Goal: Task Accomplishment & Management: Use online tool/utility

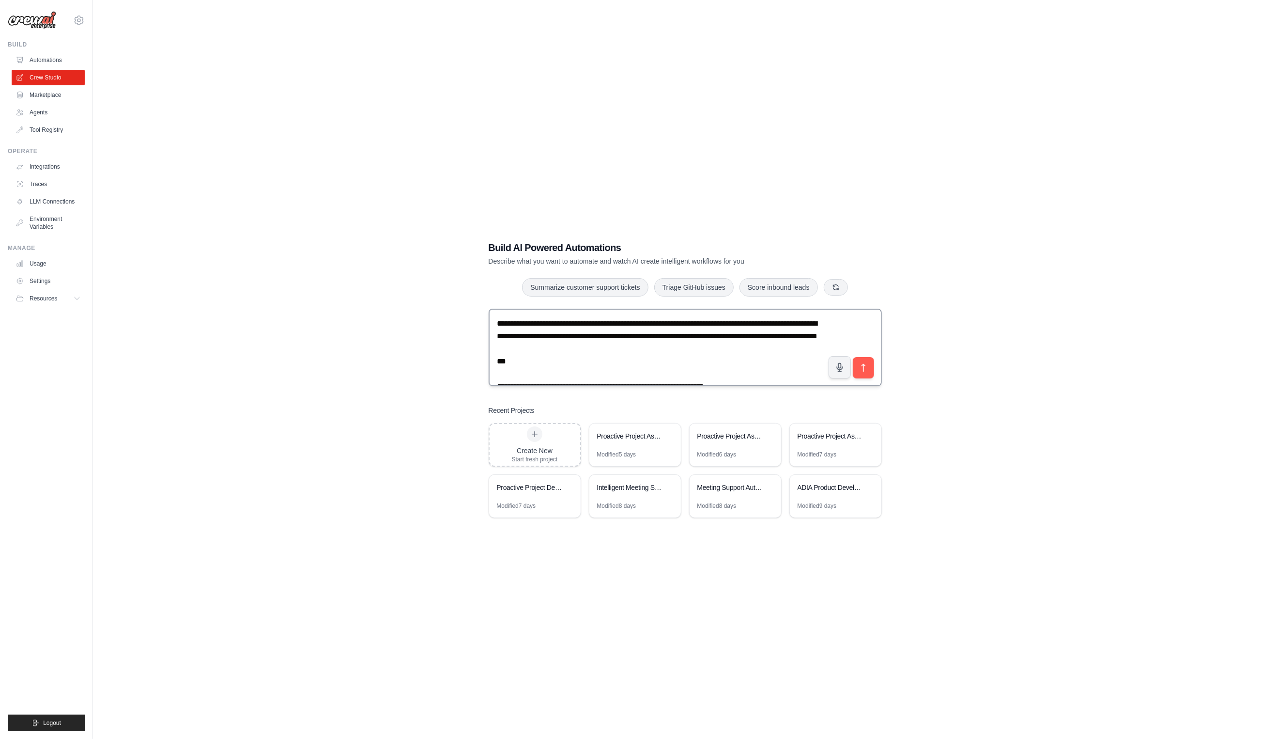
drag, startPoint x: 599, startPoint y: 358, endPoint x: 499, endPoint y: 314, distance: 109.7
click at [499, 314] on textarea at bounding box center [685, 347] width 393 height 77
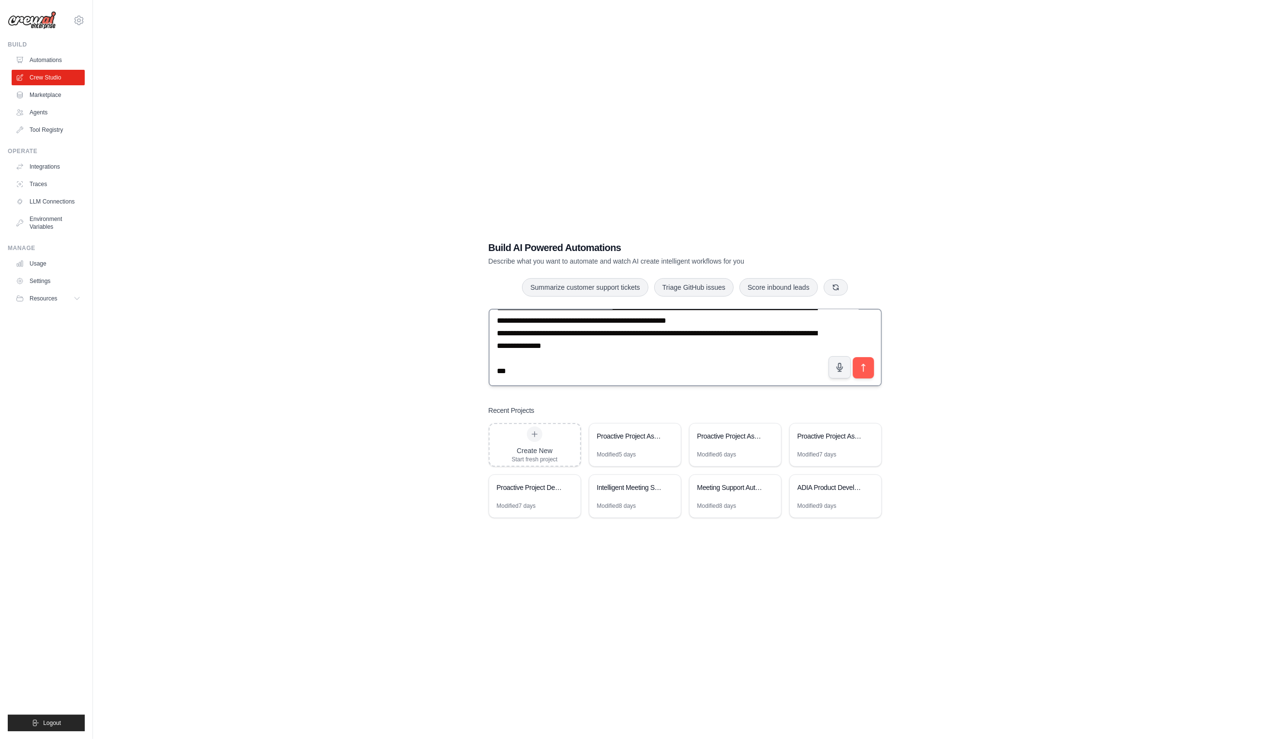
scroll to position [1123, 0]
type textarea "**********"
click at [867, 365] on icon "submit" at bounding box center [863, 367] width 10 height 10
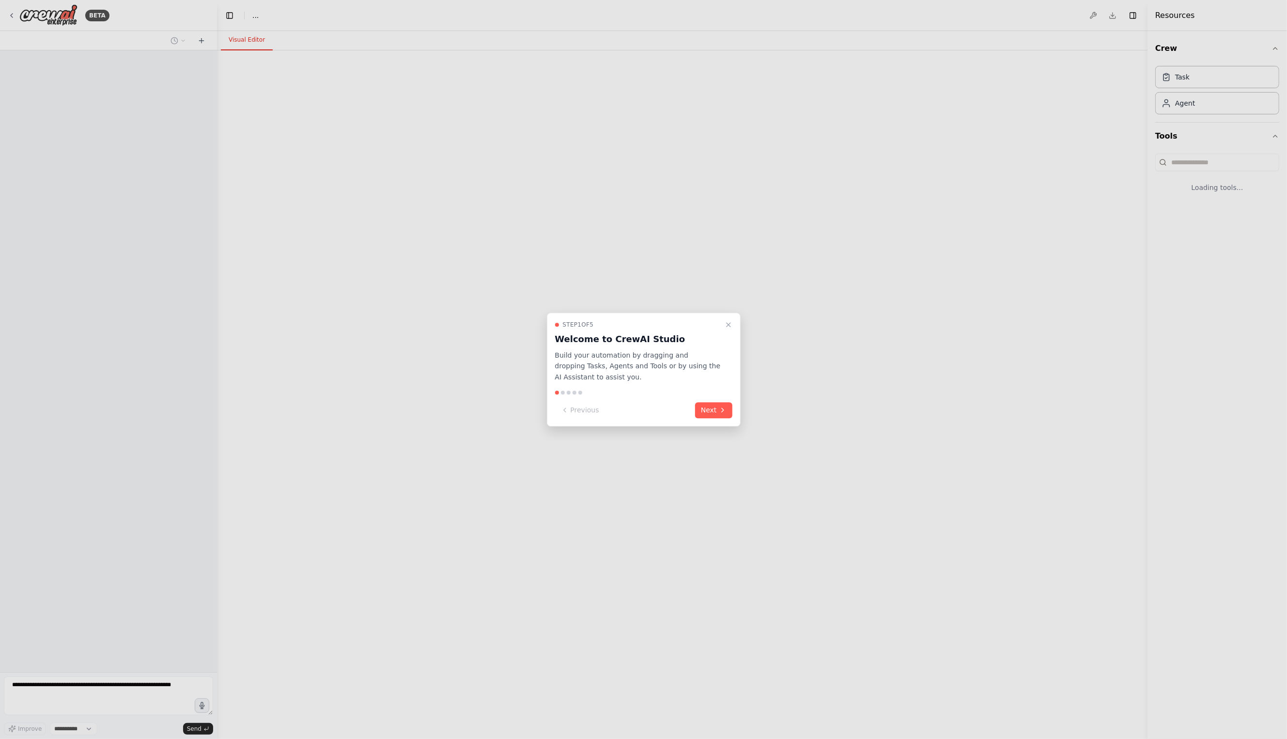
select select "****"
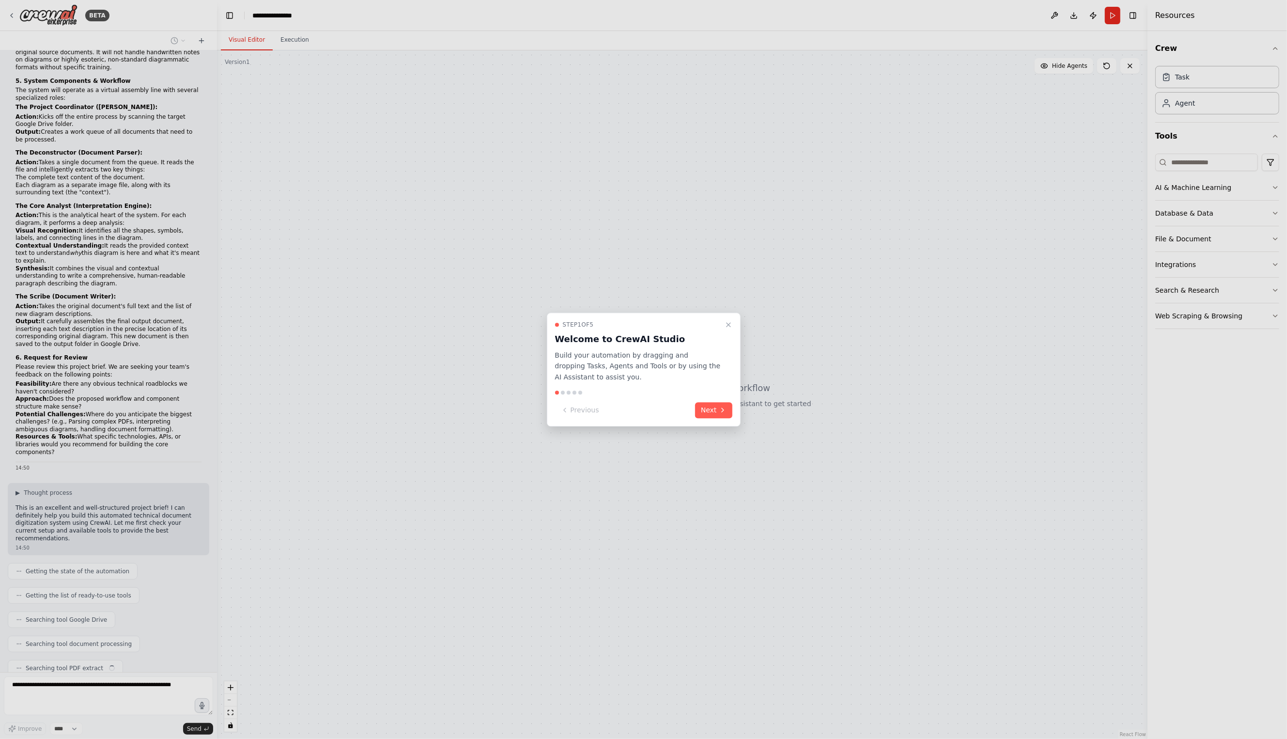
scroll to position [421, 0]
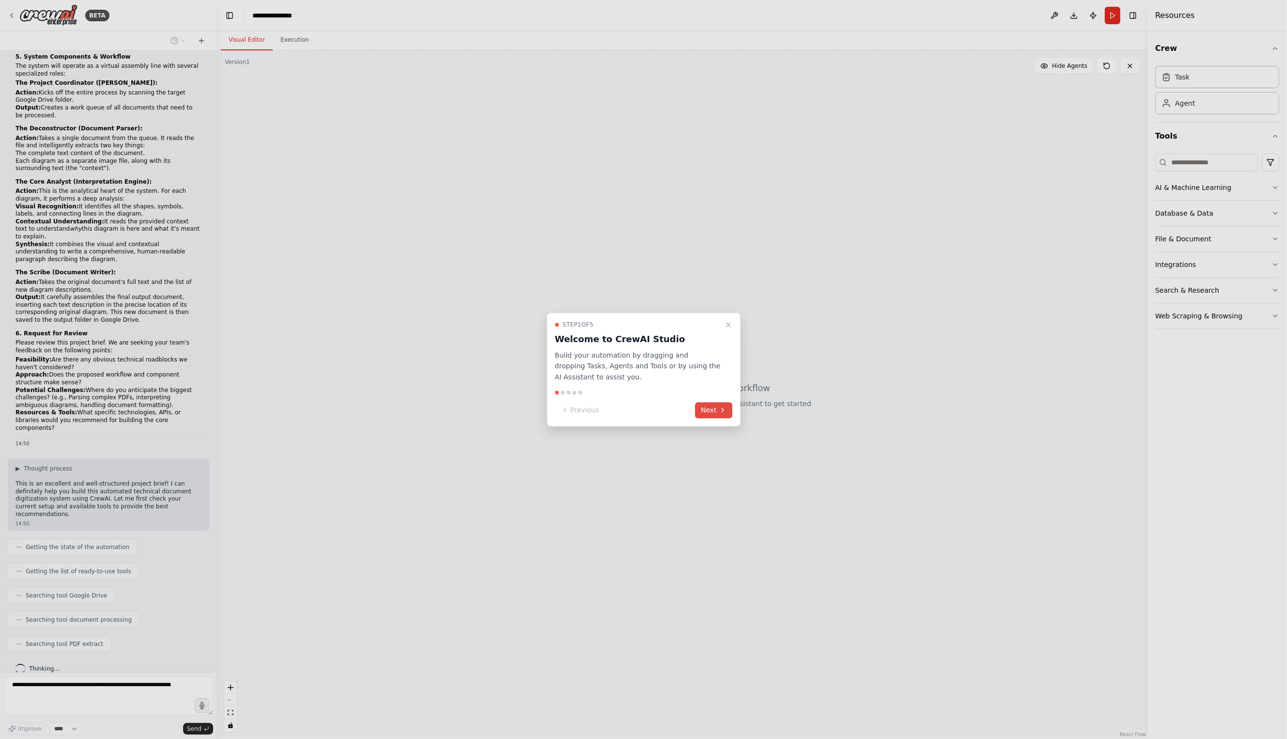
click at [712, 417] on button "Next" at bounding box center [713, 410] width 37 height 16
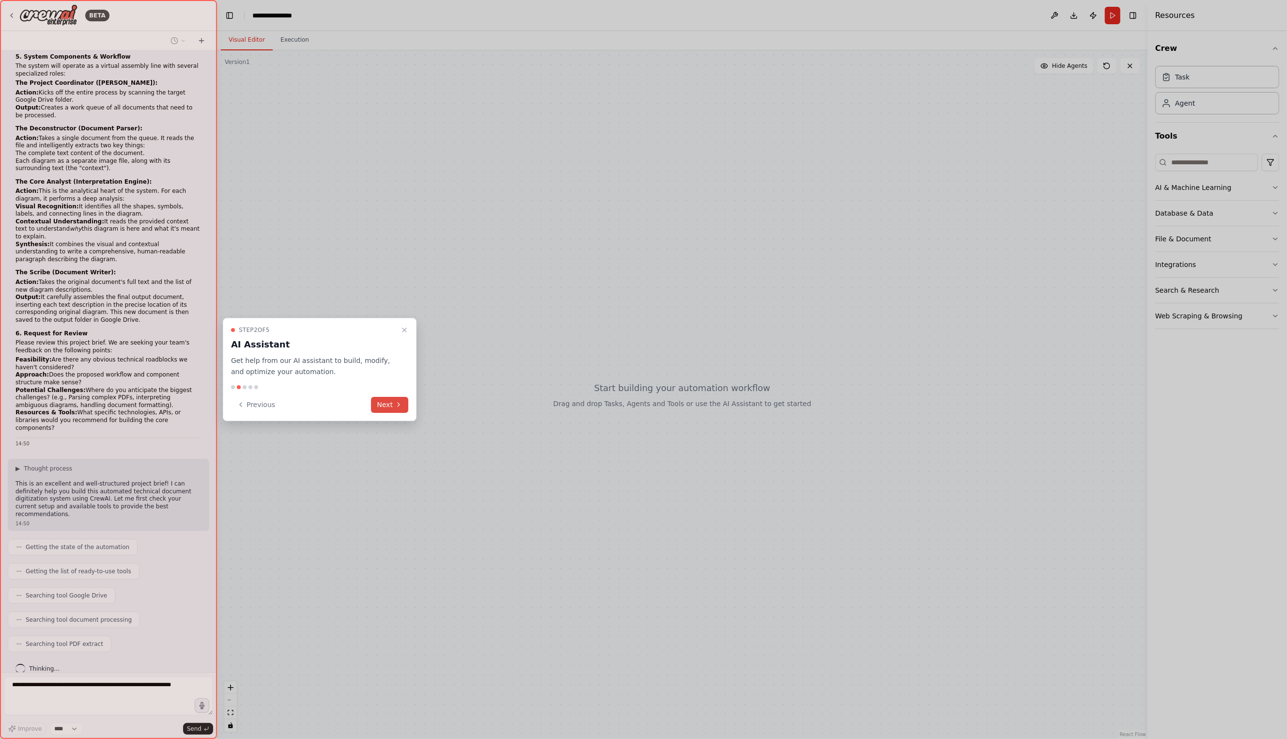
click at [385, 402] on button "Next" at bounding box center [389, 405] width 37 height 16
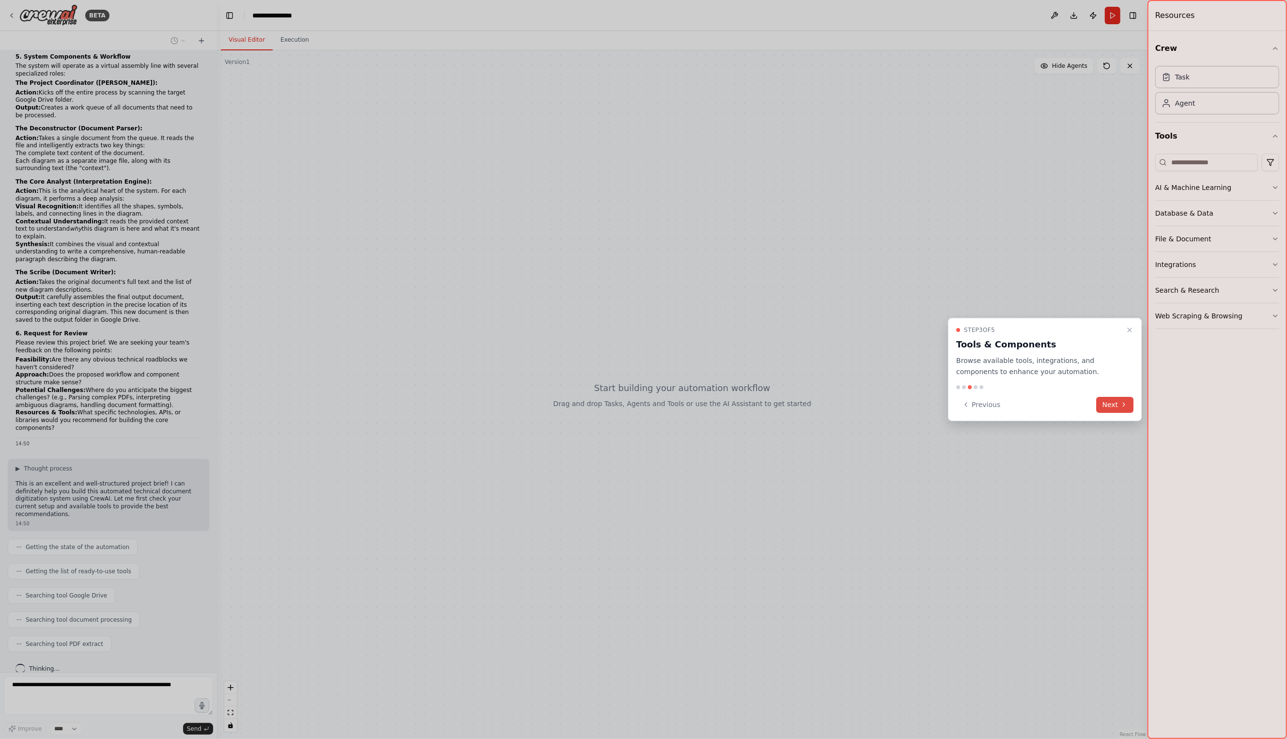
click at [1110, 405] on button "Next" at bounding box center [1115, 405] width 37 height 16
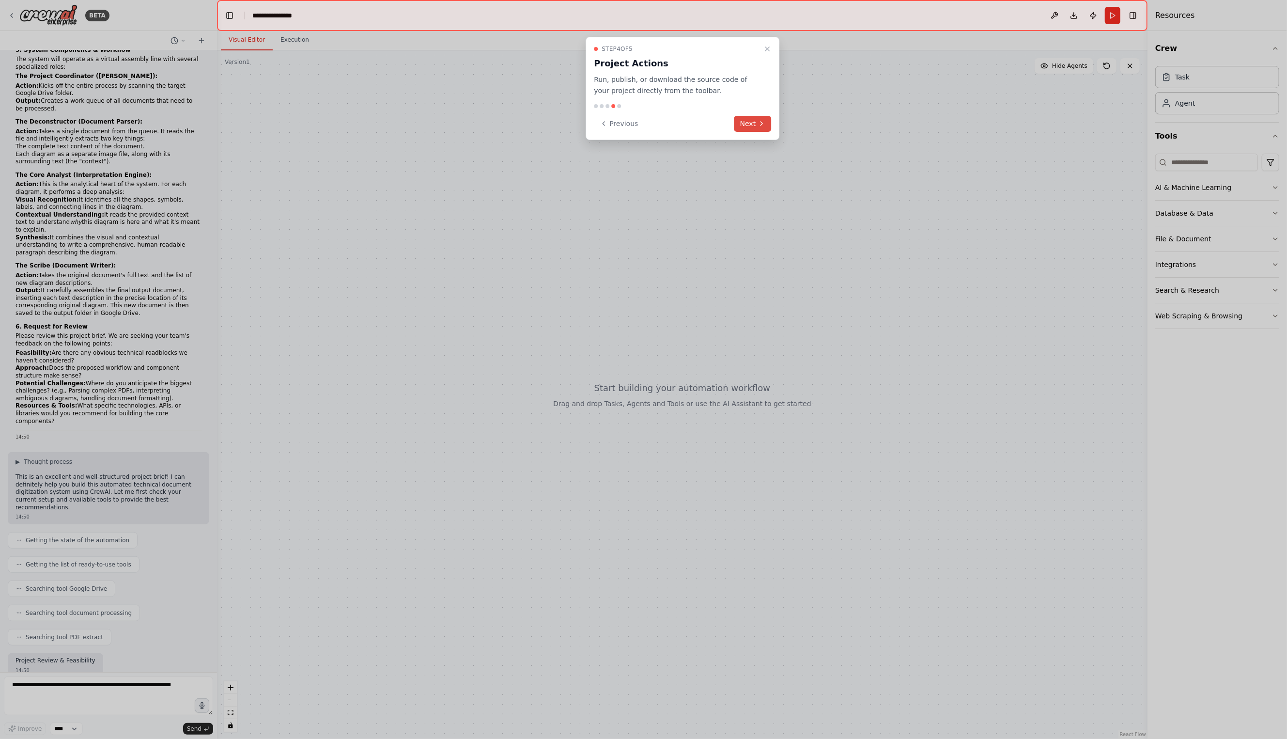
click at [762, 120] on icon at bounding box center [761, 124] width 8 height 8
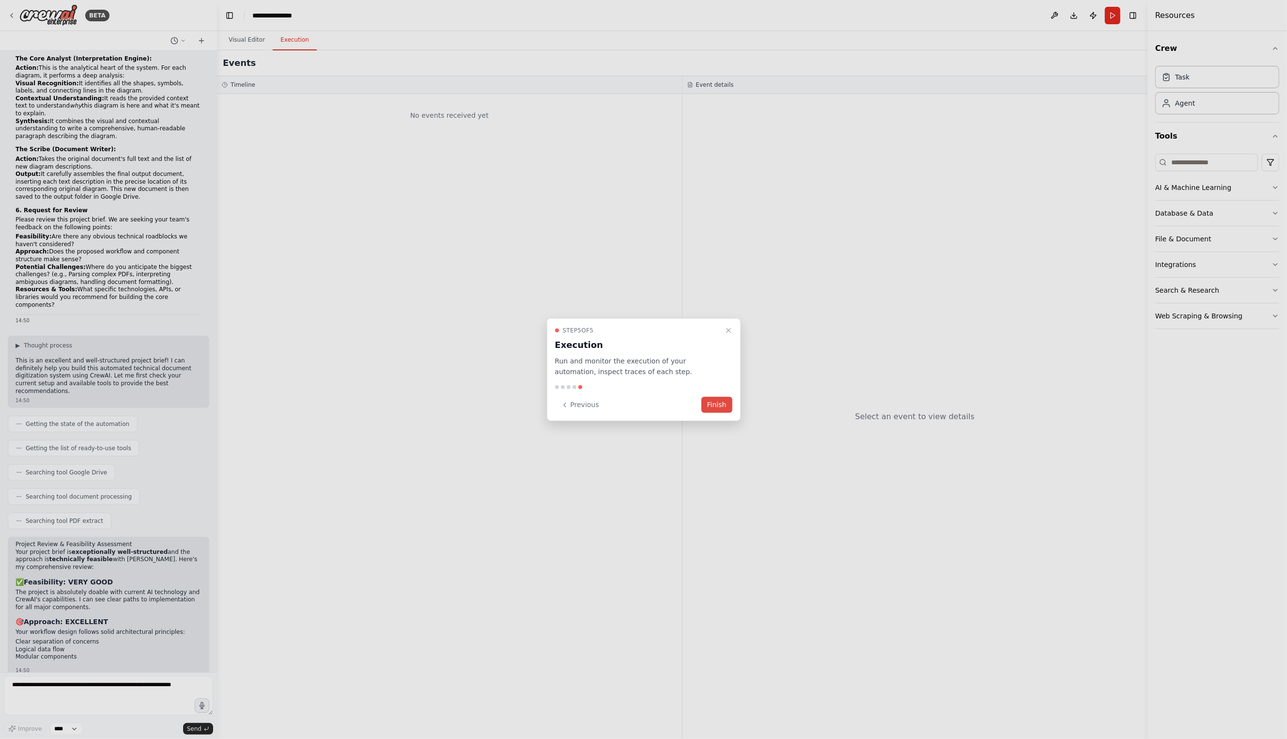
click at [716, 404] on button "Finish" at bounding box center [716, 405] width 31 height 16
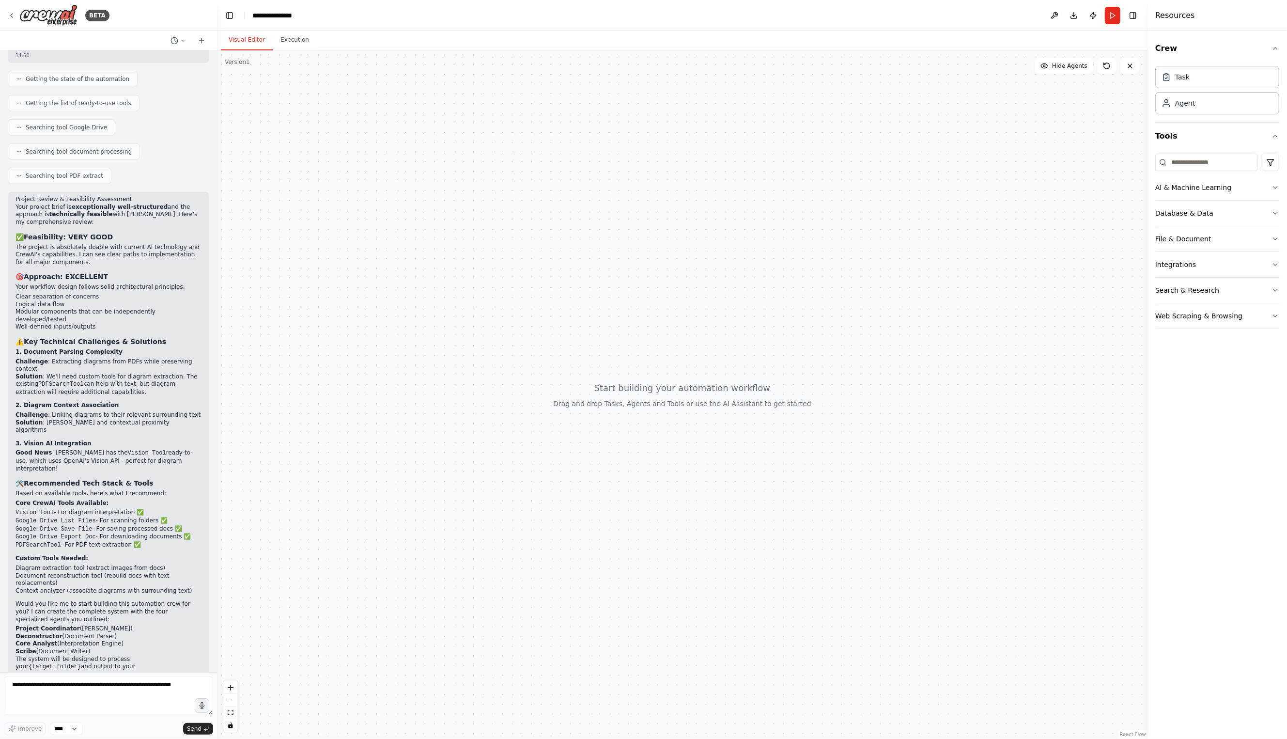
scroll to position [907, 0]
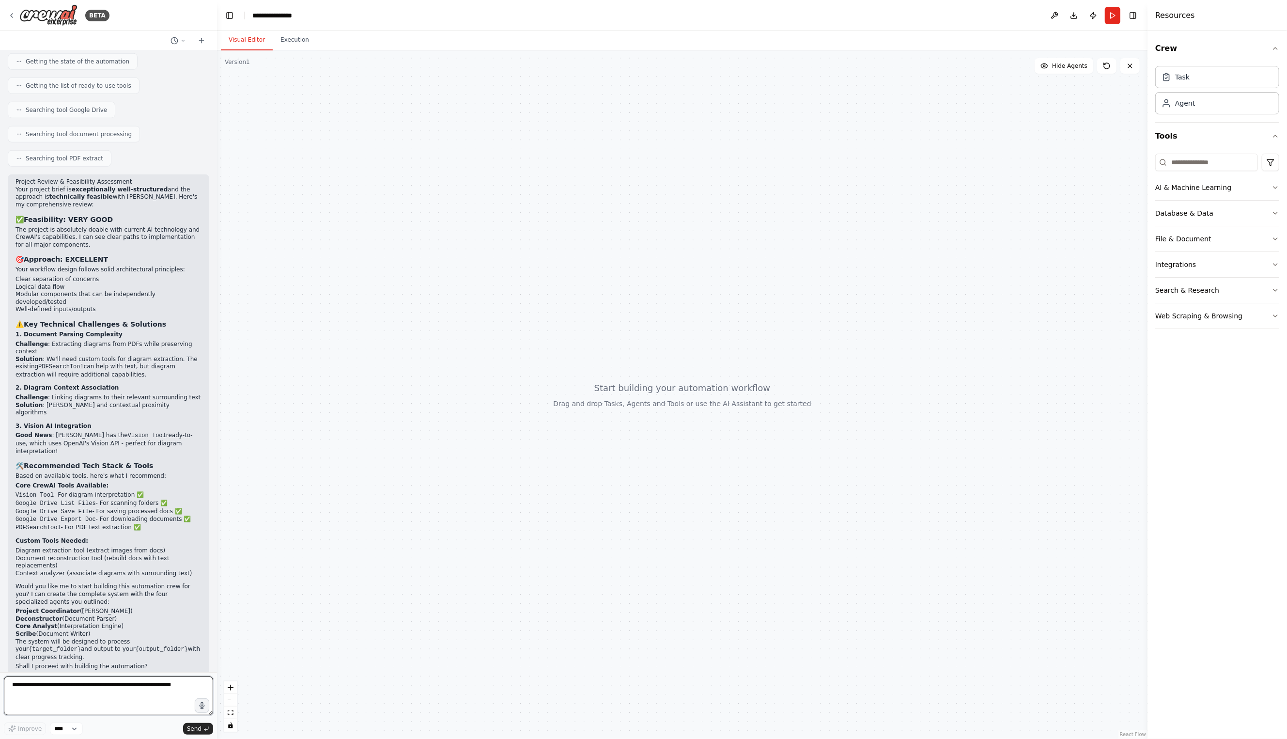
click at [85, 692] on textarea at bounding box center [108, 695] width 209 height 39
type textarea "**********"
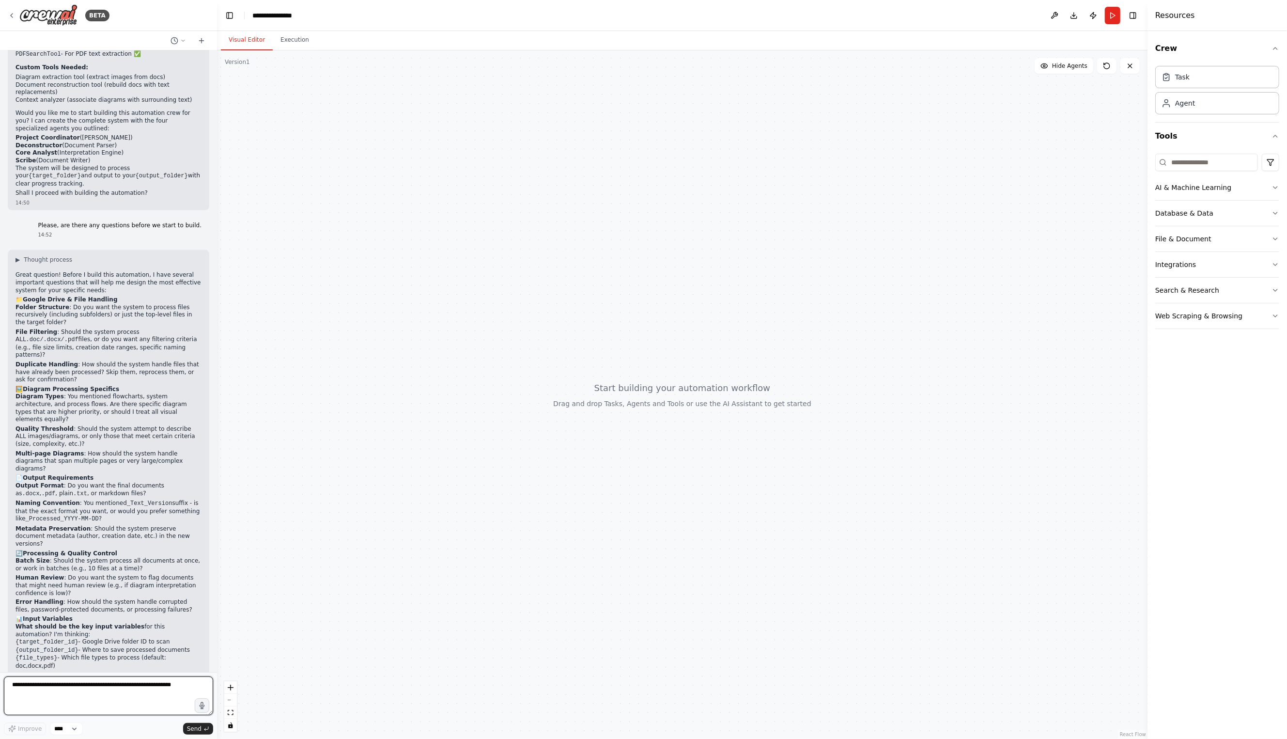
scroll to position [1387, 0]
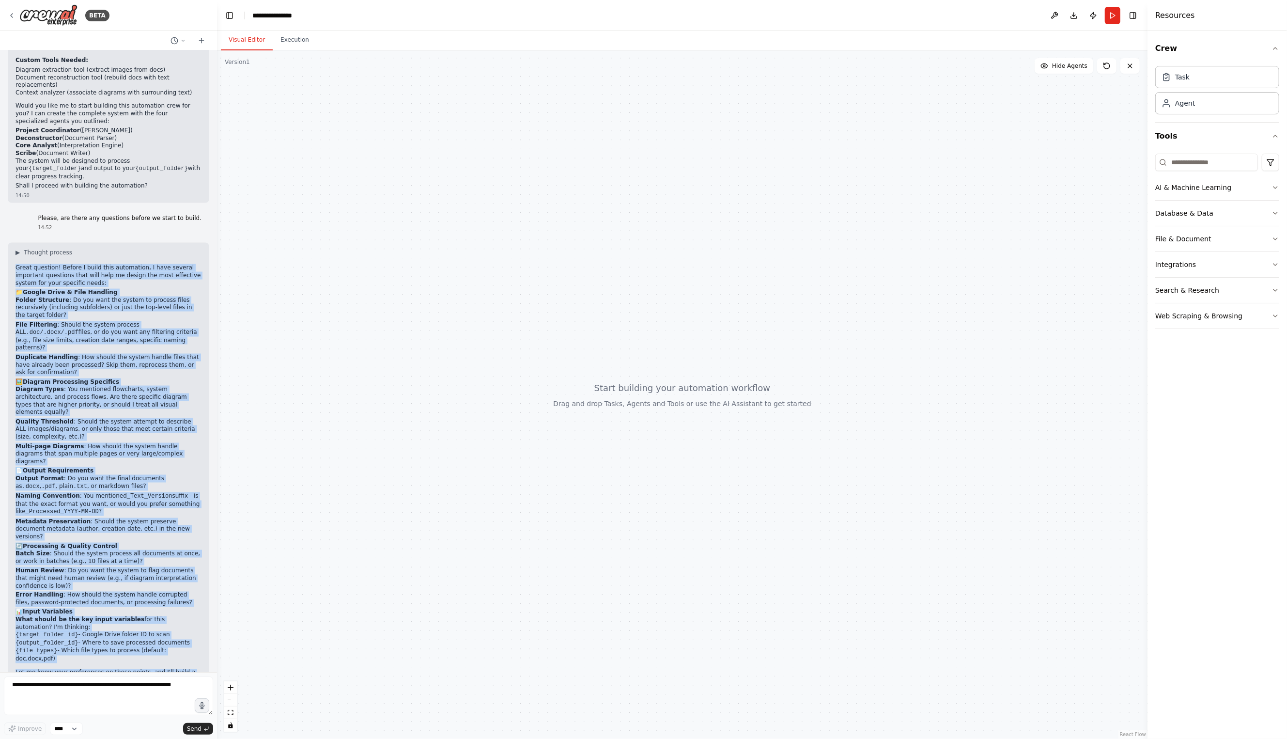
drag, startPoint x: 17, startPoint y: 249, endPoint x: 166, endPoint y: 653, distance: 430.1
click at [166, 653] on div "▶ Thought process Great question! Before I build this automation, I have severa…" at bounding box center [108, 470] width 201 height 454
copy div "Lorem ipsumdol! Sitame C adipi elit seddoeiusm, T inci utlabor etdolorem aliqua…"
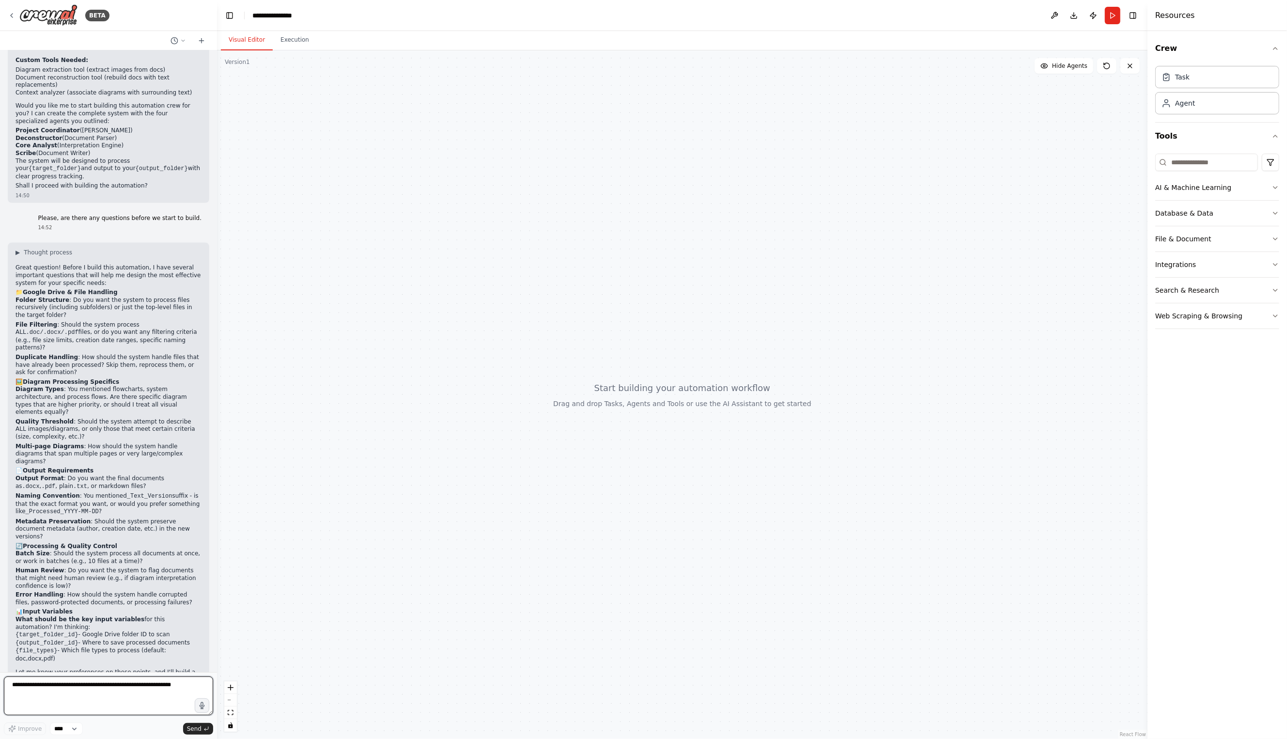
click at [127, 685] on textarea at bounding box center [108, 695] width 209 height 39
paste textarea "**********"
type textarea "**********"
click at [193, 725] on span "Send" at bounding box center [194, 729] width 15 height 8
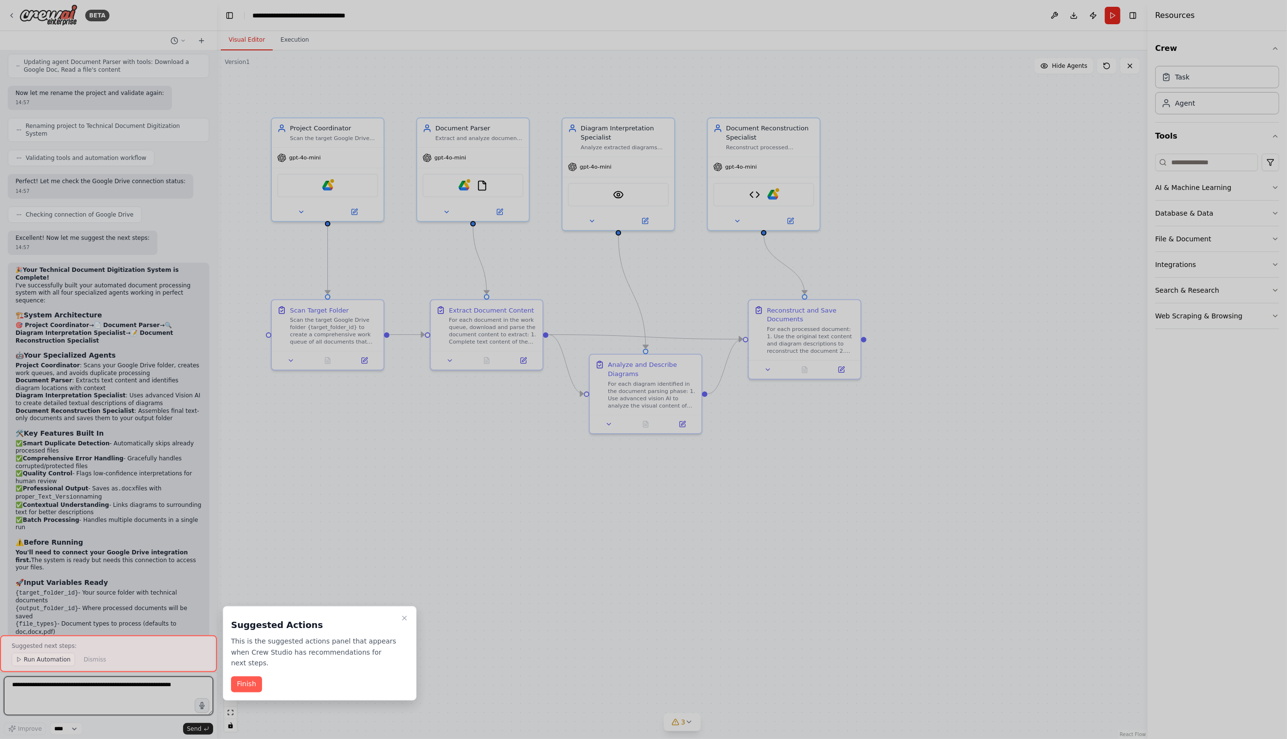
scroll to position [3534, 0]
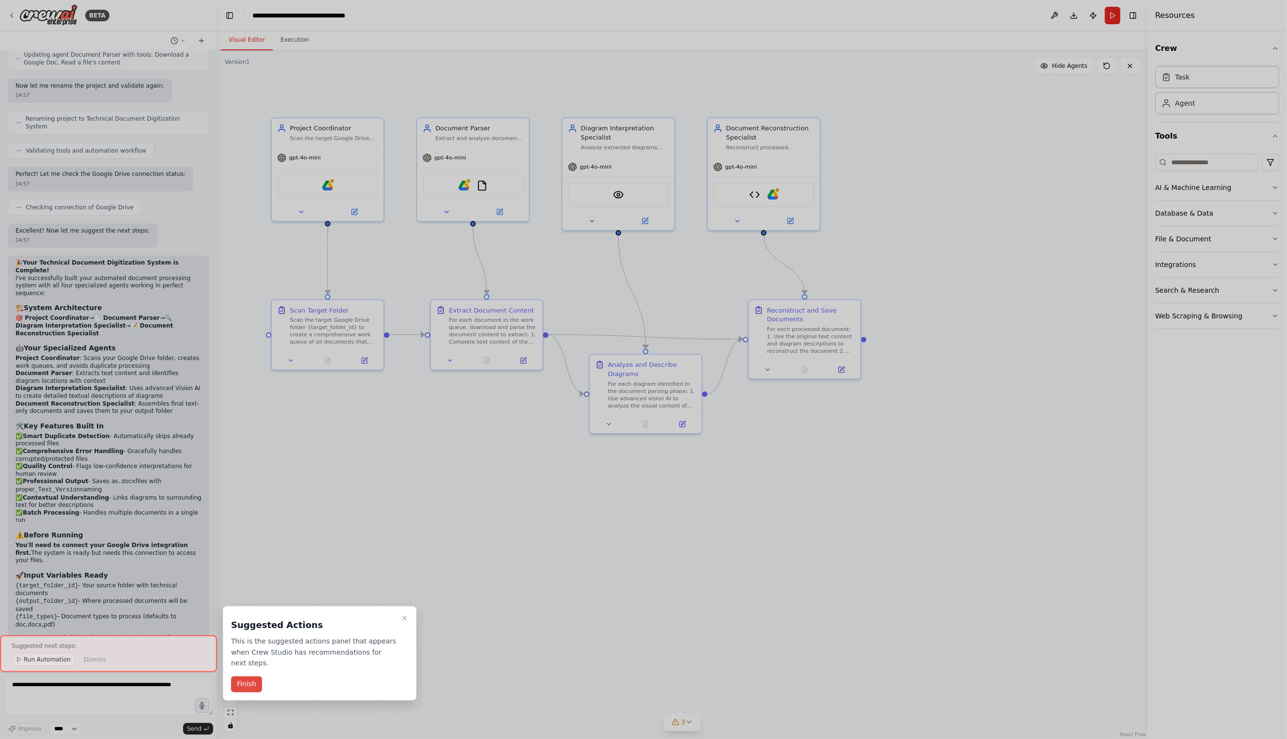
click at [248, 681] on button "Finish" at bounding box center [246, 684] width 31 height 16
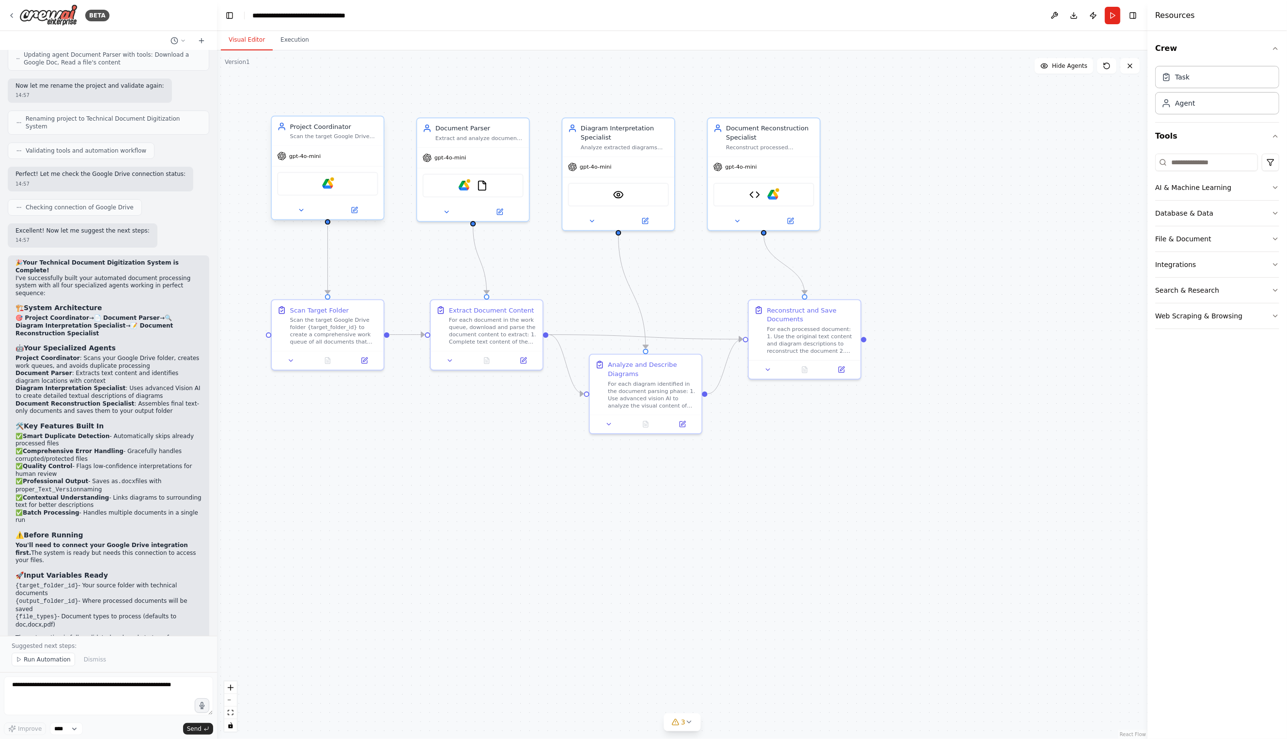
click at [300, 159] on span "gpt-4o-mini" at bounding box center [304, 156] width 31 height 7
click at [300, 161] on div "gpt-4o-mini" at bounding box center [328, 156] width 112 height 20
click at [304, 209] on icon at bounding box center [300, 209] width 7 height 7
click at [361, 375] on div "Google Drive Save files to Google Drive" at bounding box center [362, 366] width 162 height 29
click at [413, 369] on icon at bounding box center [412, 366] width 8 height 8
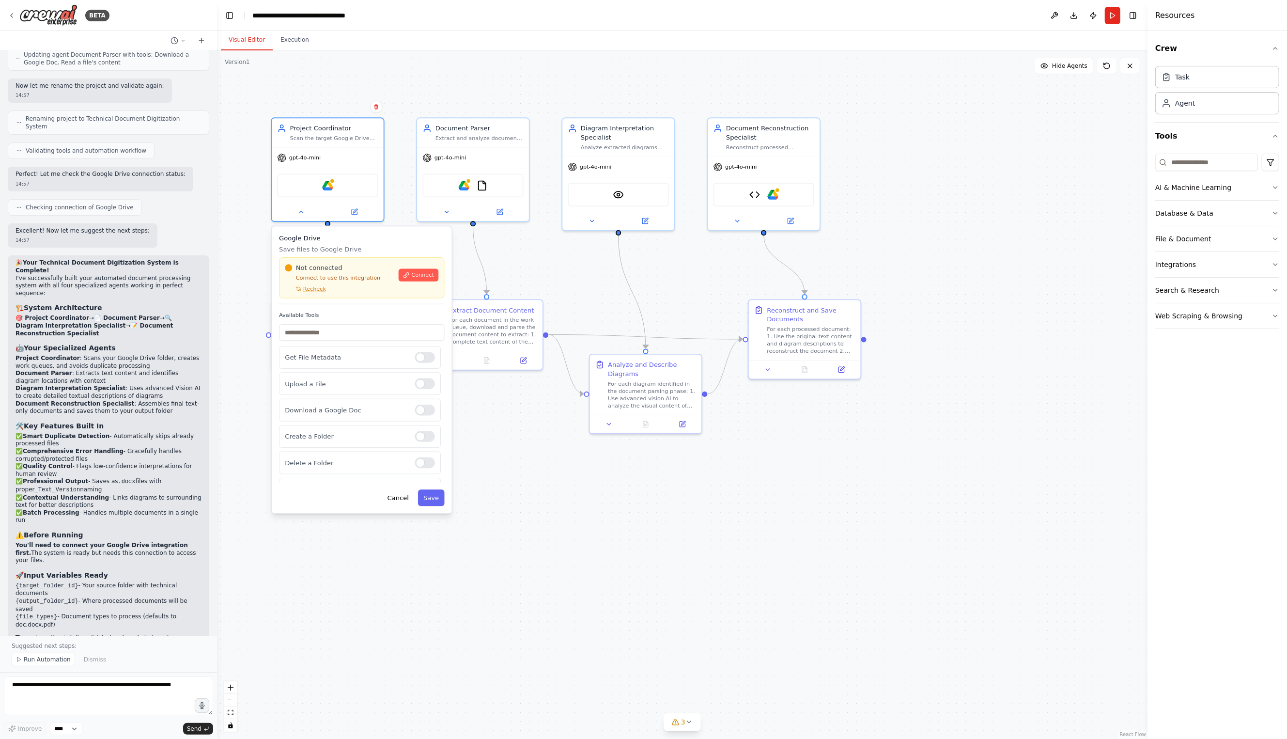
click at [415, 281] on div "Not connected Connect to use this integration Recheck Connect" at bounding box center [362, 277] width 154 height 29
click at [428, 272] on span "Connect" at bounding box center [422, 274] width 23 height 7
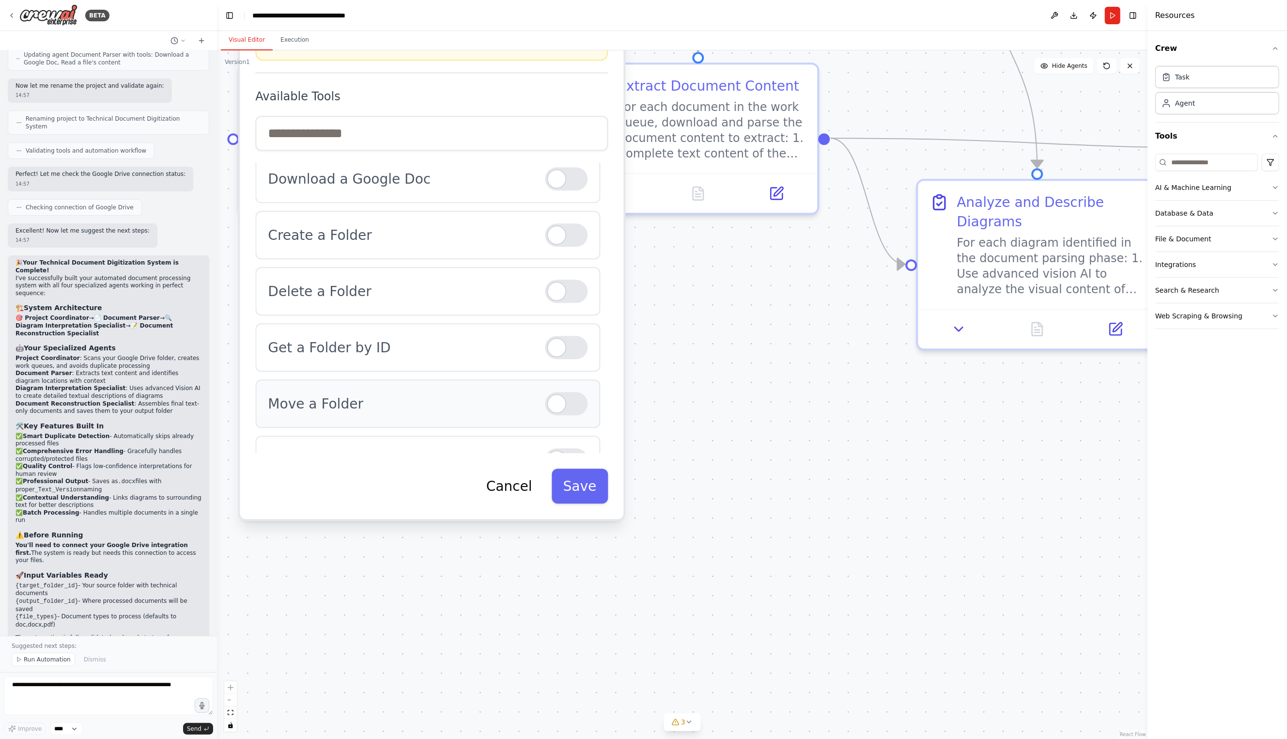
scroll to position [107, 0]
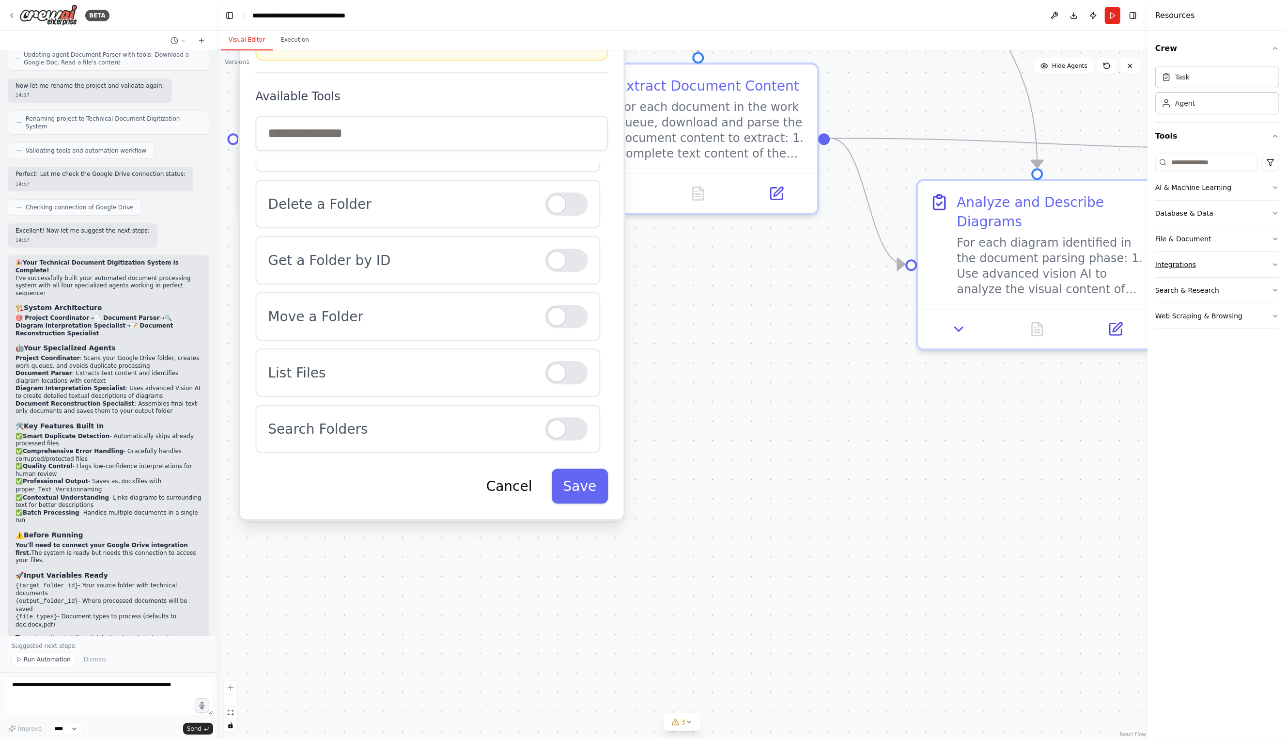
click at [1180, 265] on button "Integrations" at bounding box center [1217, 264] width 124 height 25
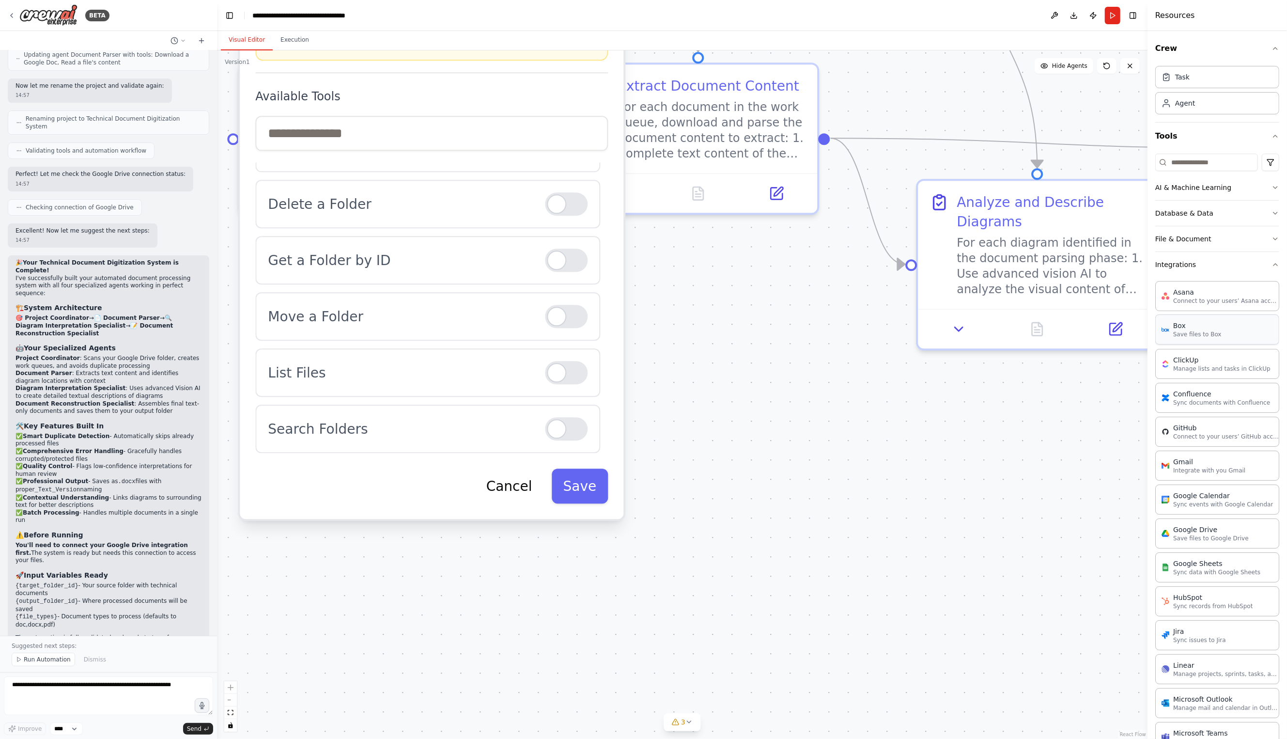
scroll to position [24, 0]
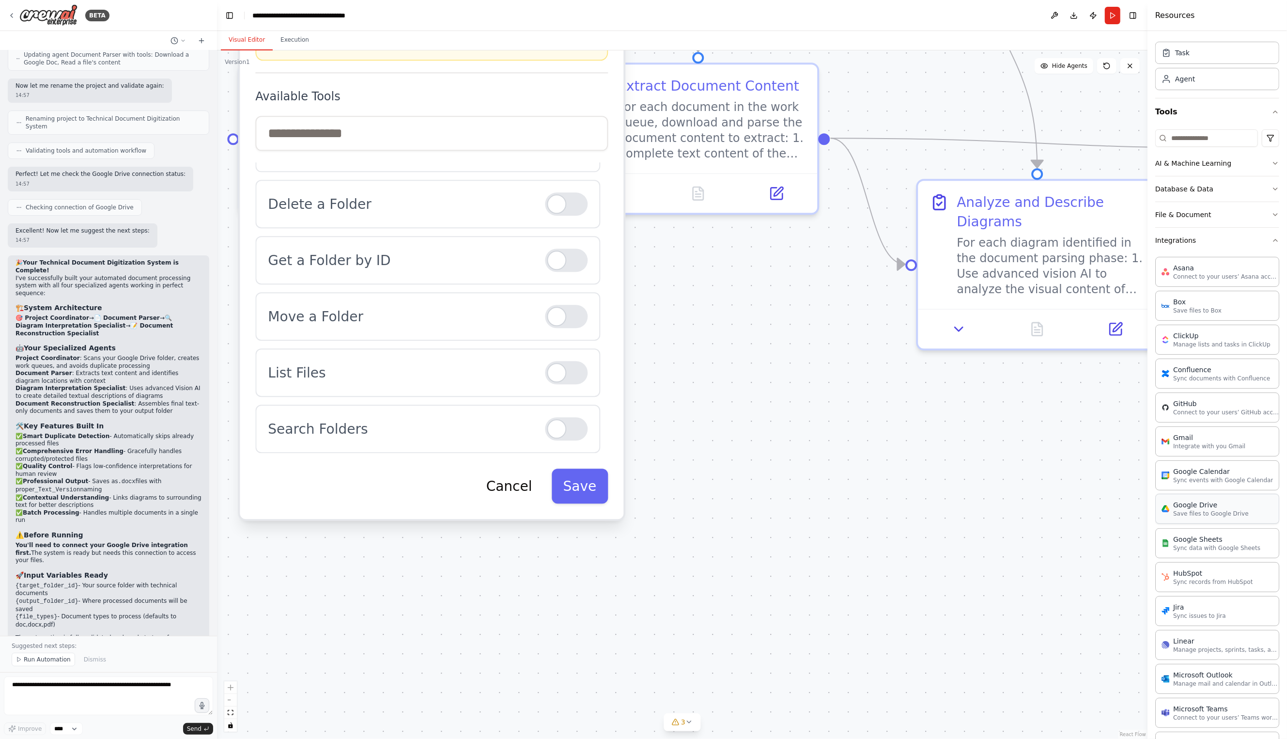
click at [1195, 509] on div "Google Drive" at bounding box center [1211, 505] width 76 height 10
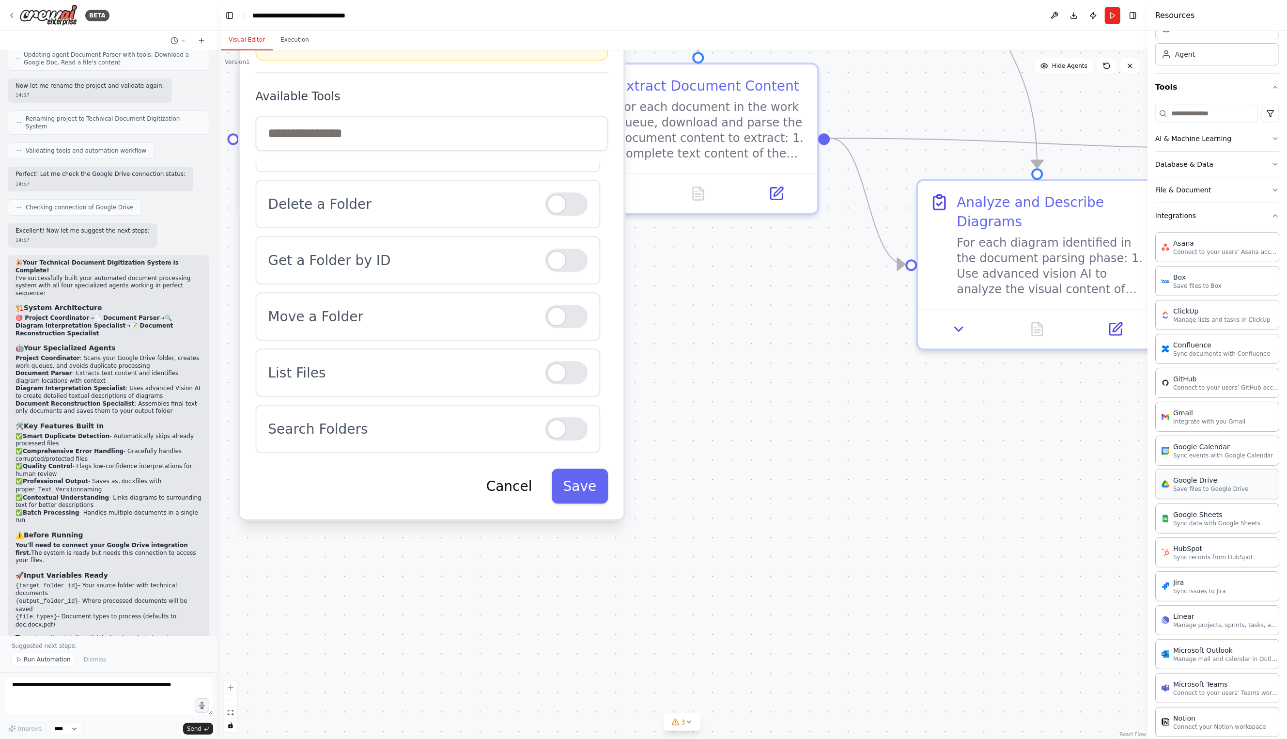
click at [1205, 491] on p "Save files to Google Drive" at bounding box center [1211, 489] width 76 height 8
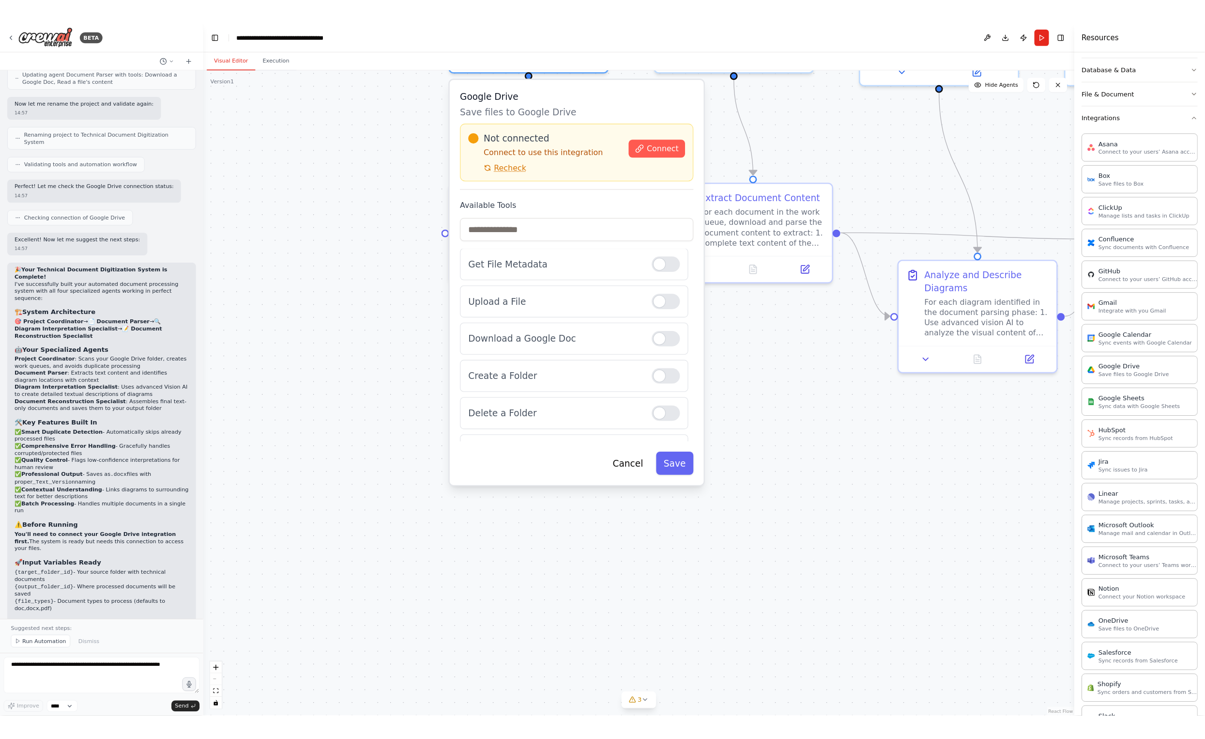
scroll to position [0, 0]
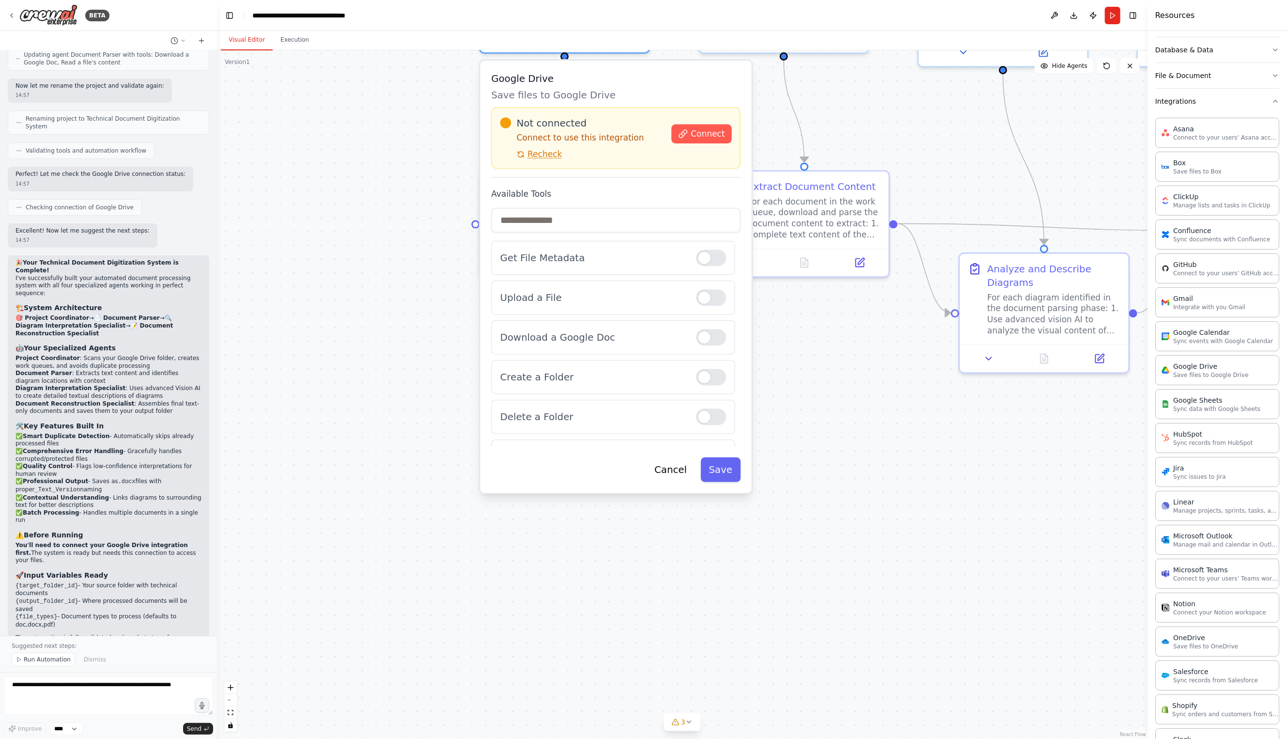
click at [849, 138] on div ".deletable-edge-delete-btn { width: 20px; height: 20px; border: 0px solid #ffff…" at bounding box center [682, 394] width 930 height 688
click at [798, 560] on div ".deletable-edge-delete-btn { width: 20px; height: 20px; border: 0px solid #ffff…" at bounding box center [682, 394] width 930 height 688
click at [658, 478] on button "Cancel" at bounding box center [670, 469] width 49 height 25
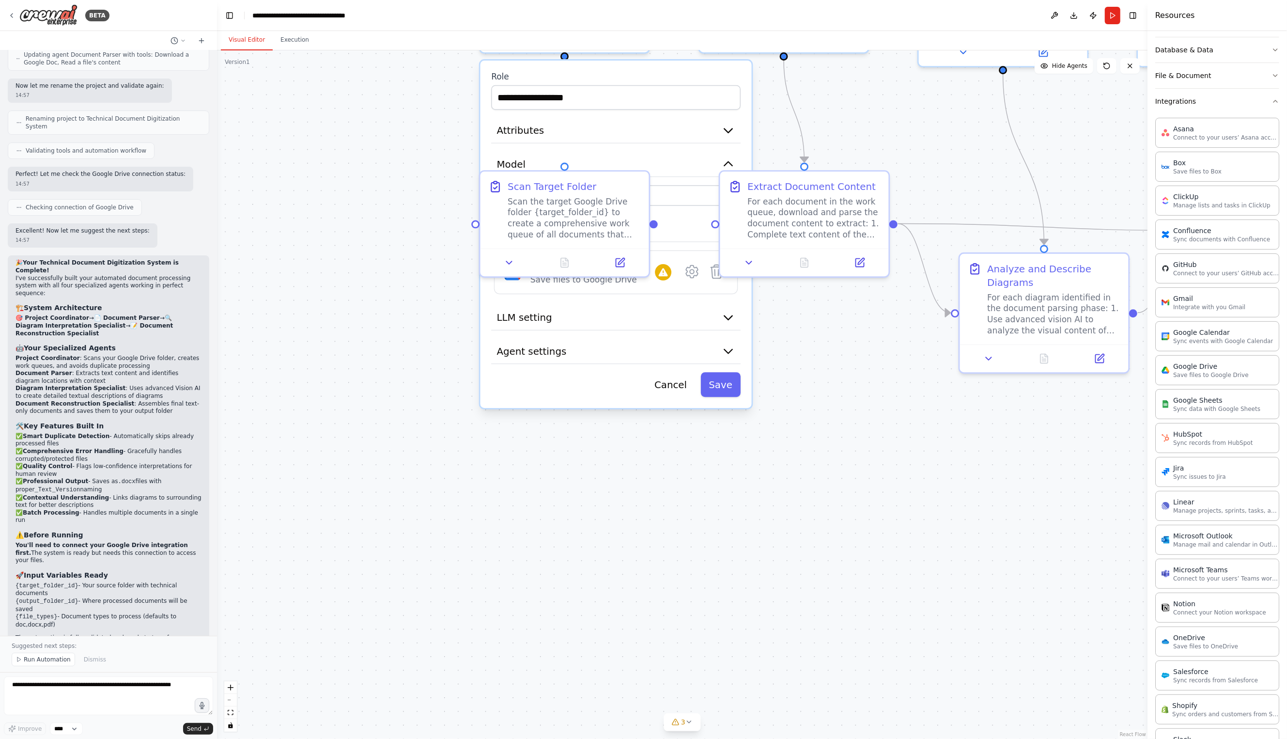
click at [672, 532] on div "**********" at bounding box center [682, 394] width 930 height 688
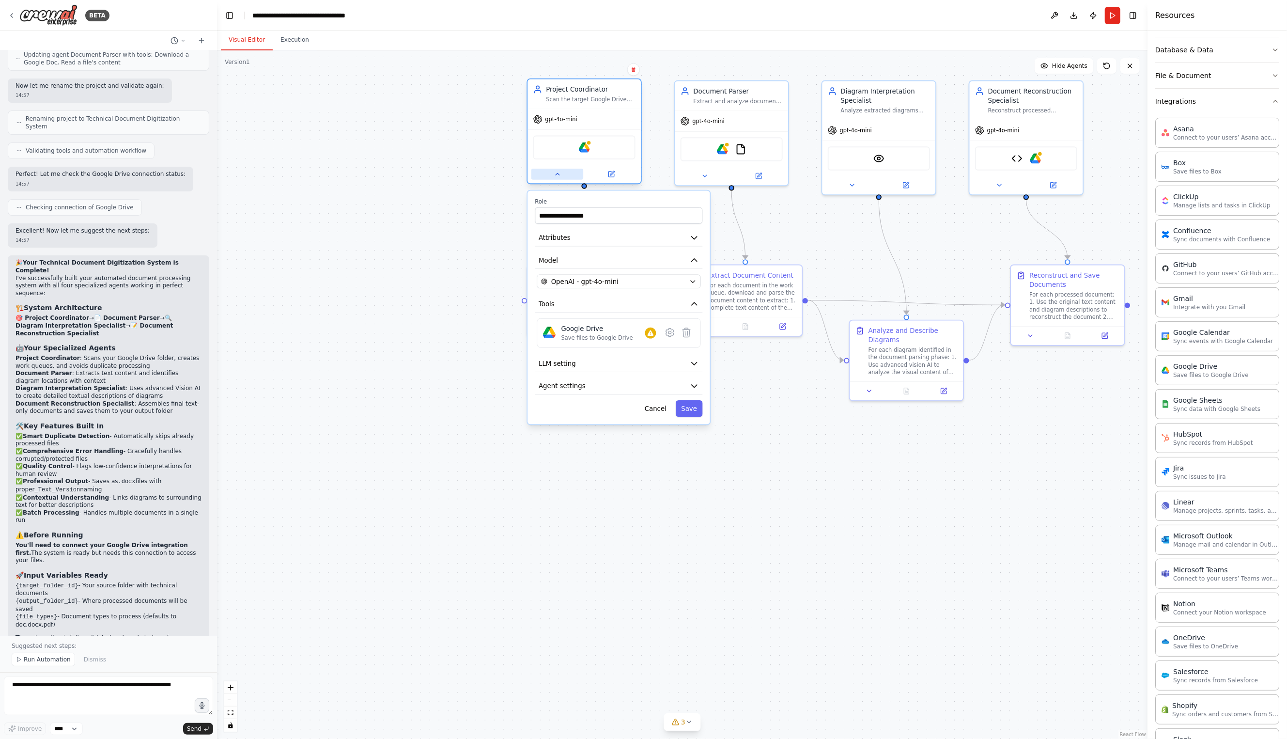
click at [567, 173] on button at bounding box center [557, 174] width 52 height 11
click at [666, 406] on button "Cancel" at bounding box center [655, 408] width 33 height 16
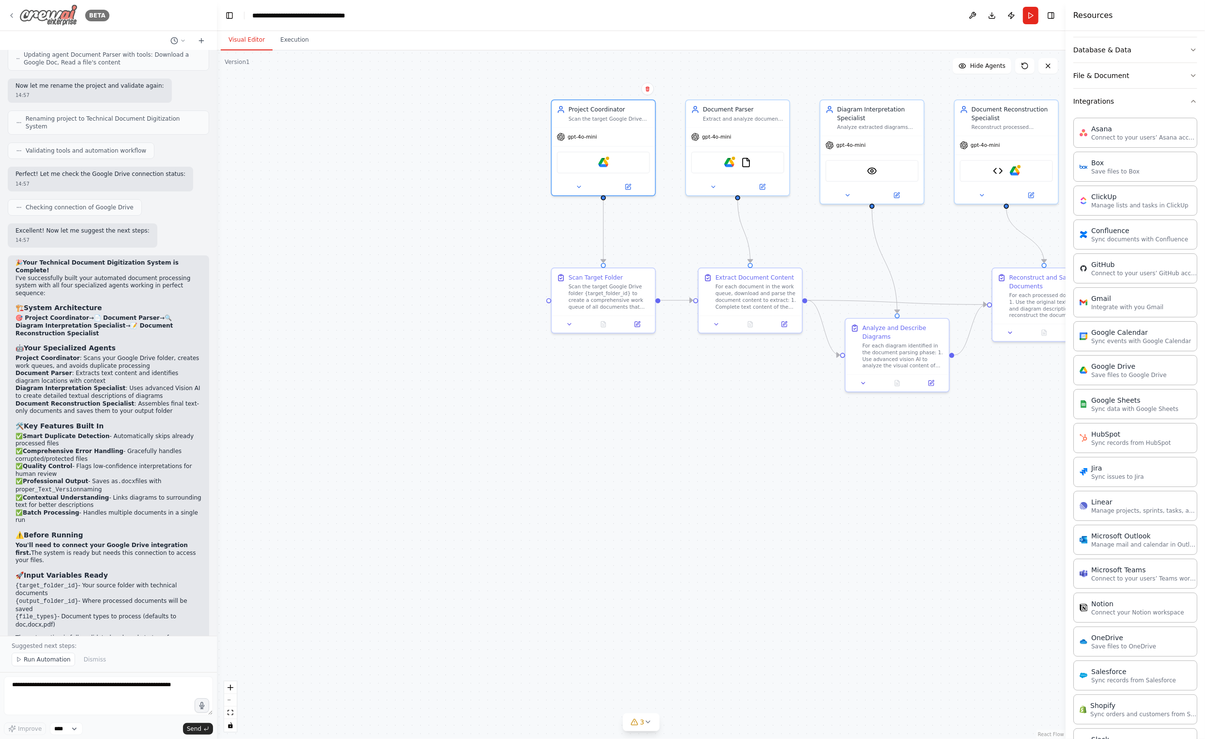
click at [12, 13] on icon at bounding box center [12, 16] width 8 height 8
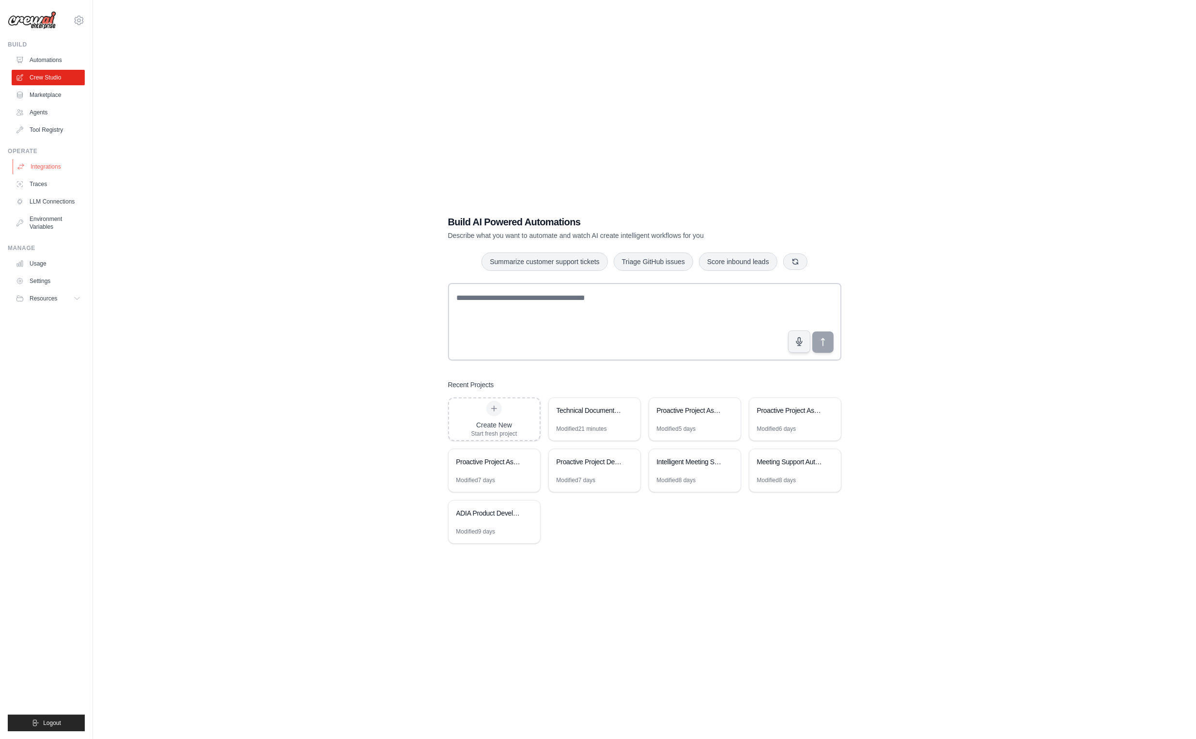
click at [39, 168] on link "Integrations" at bounding box center [49, 166] width 73 height 15
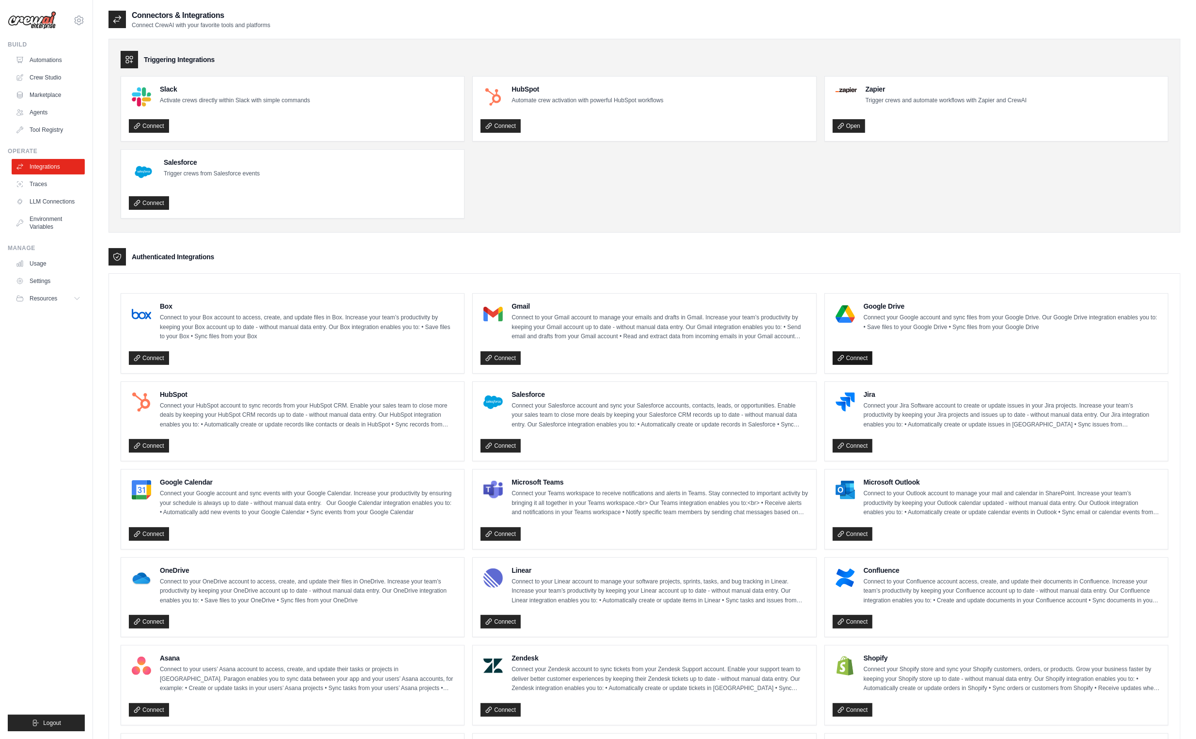
click at [851, 363] on link "Connect" at bounding box center [853, 358] width 40 height 14
click at [854, 356] on link "Connect" at bounding box center [853, 358] width 40 height 14
